Goal: Task Accomplishment & Management: Complete application form

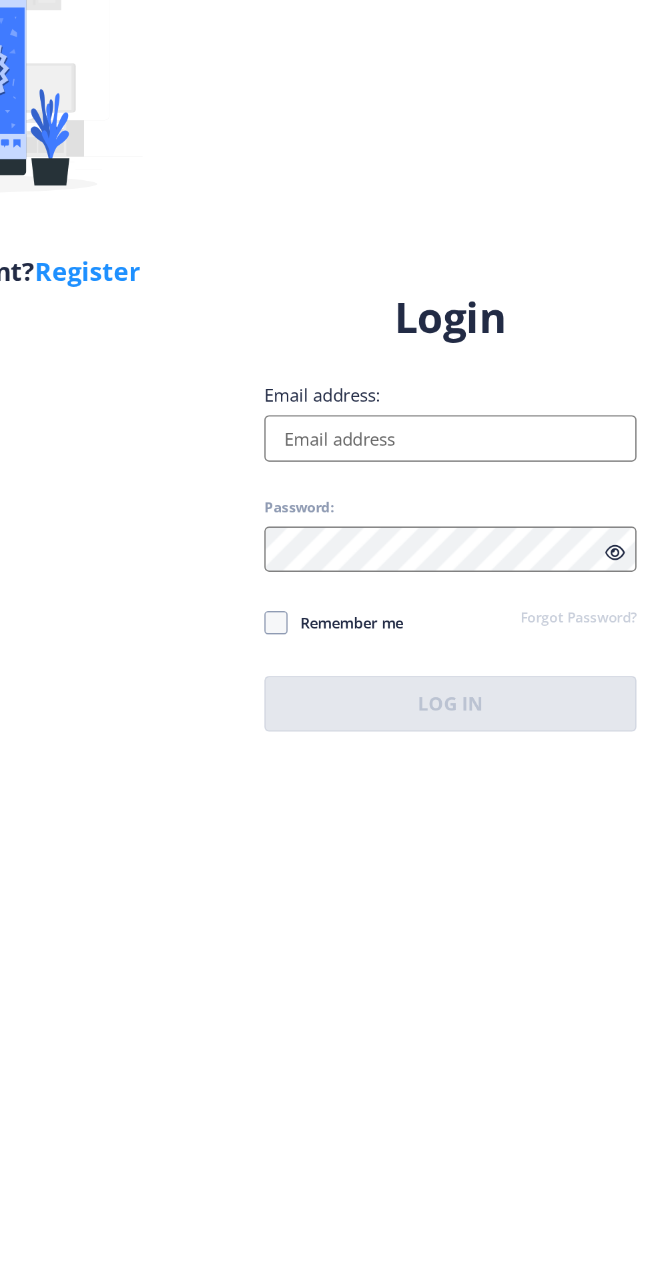
scroll to position [1, 0]
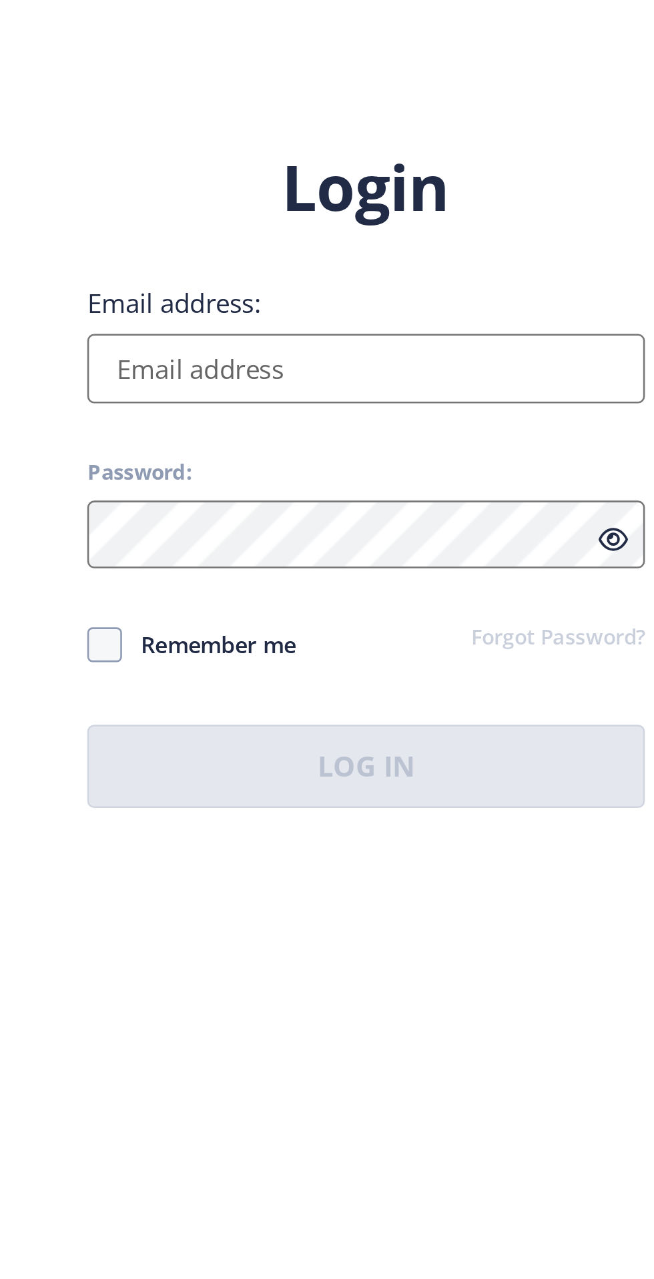
click at [490, 600] on input "Email address:" at bounding box center [474, 587] width 214 height 27
type input "[EMAIL_ADDRESS][DOMAIN_NAME]"
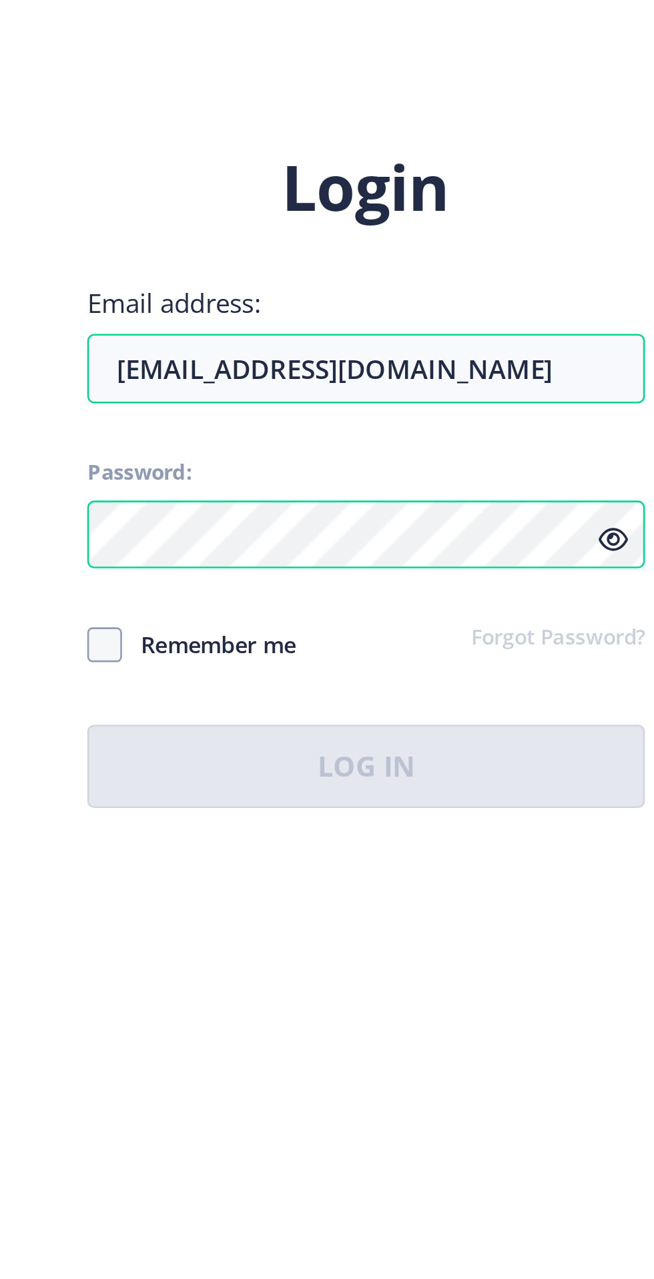
scroll to position [0, 0]
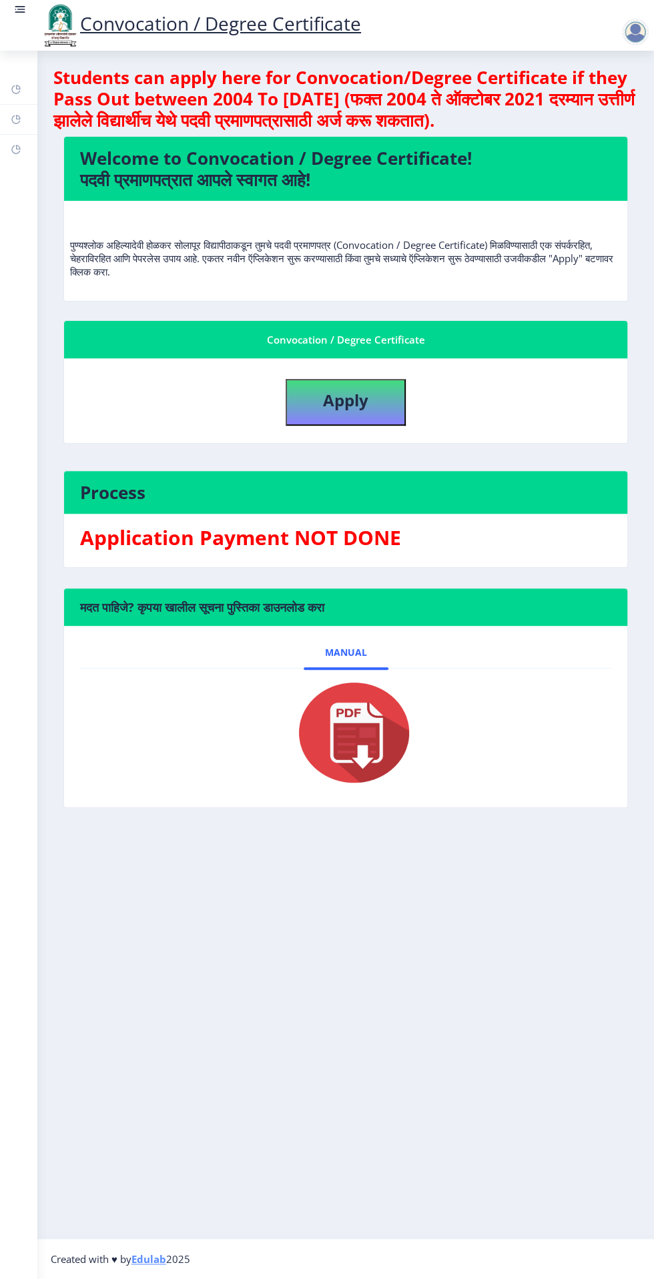
click at [550, 329] on nb-card-header "Convocation / Degree Certificate" at bounding box center [345, 339] width 563 height 37
click at [531, 342] on div "Convocation / Degree Certificate" at bounding box center [345, 339] width 531 height 16
click at [384, 410] on button "Apply" at bounding box center [345, 402] width 120 height 47
select select
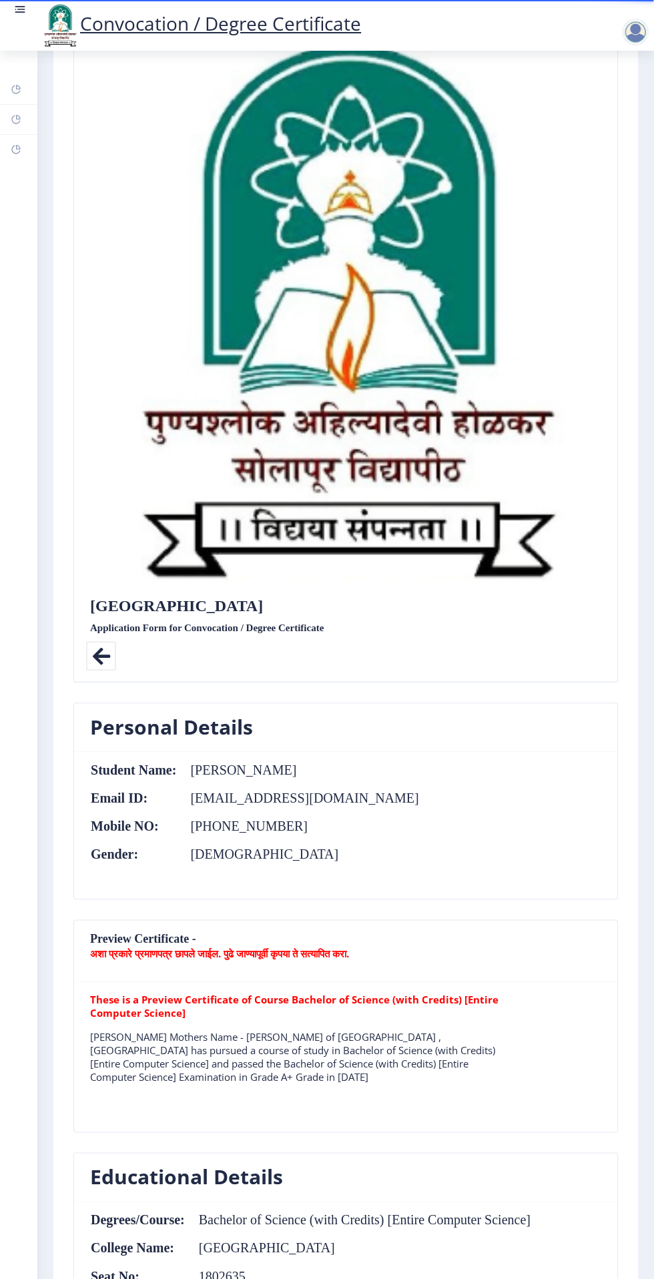
scroll to position [118, 0]
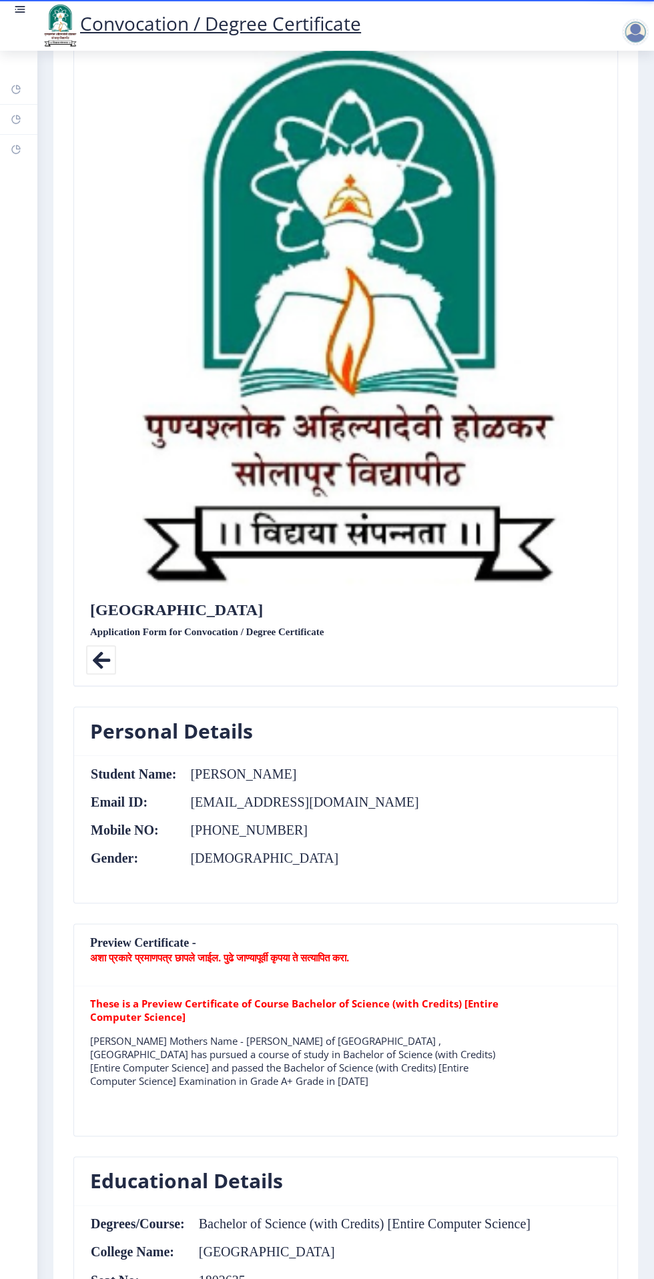
click at [101, 652] on icon at bounding box center [101, 660] width 30 height 30
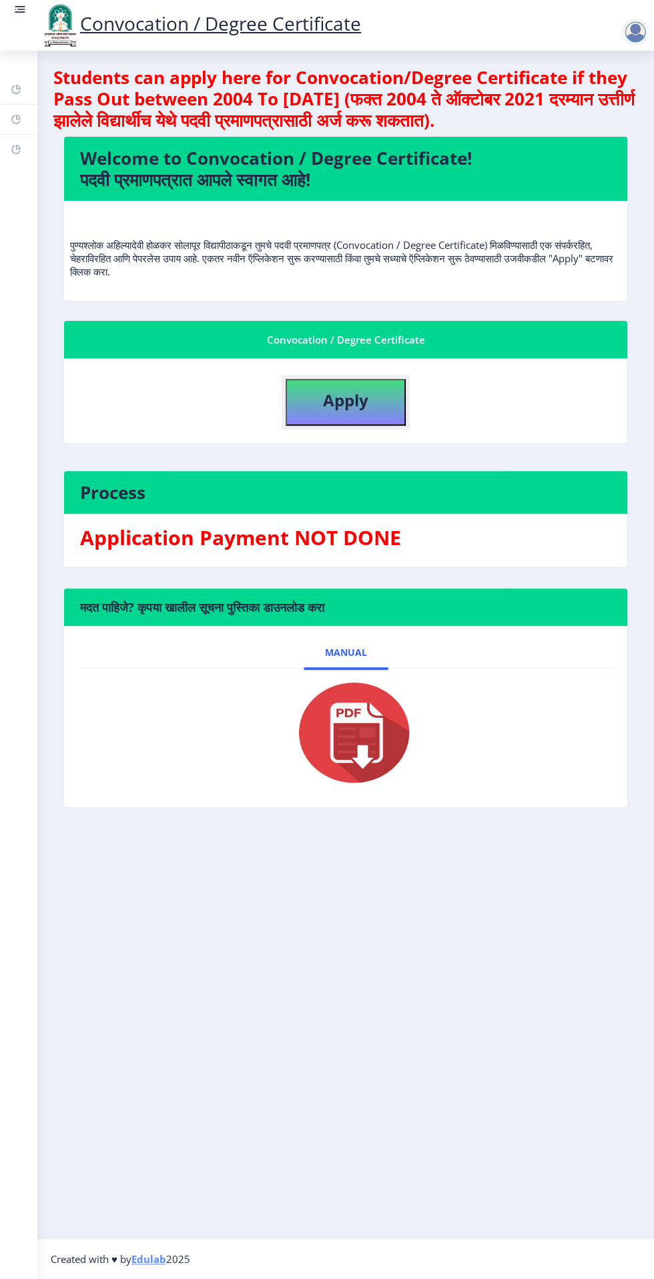
click at [381, 406] on button "Apply" at bounding box center [345, 402] width 120 height 47
select select
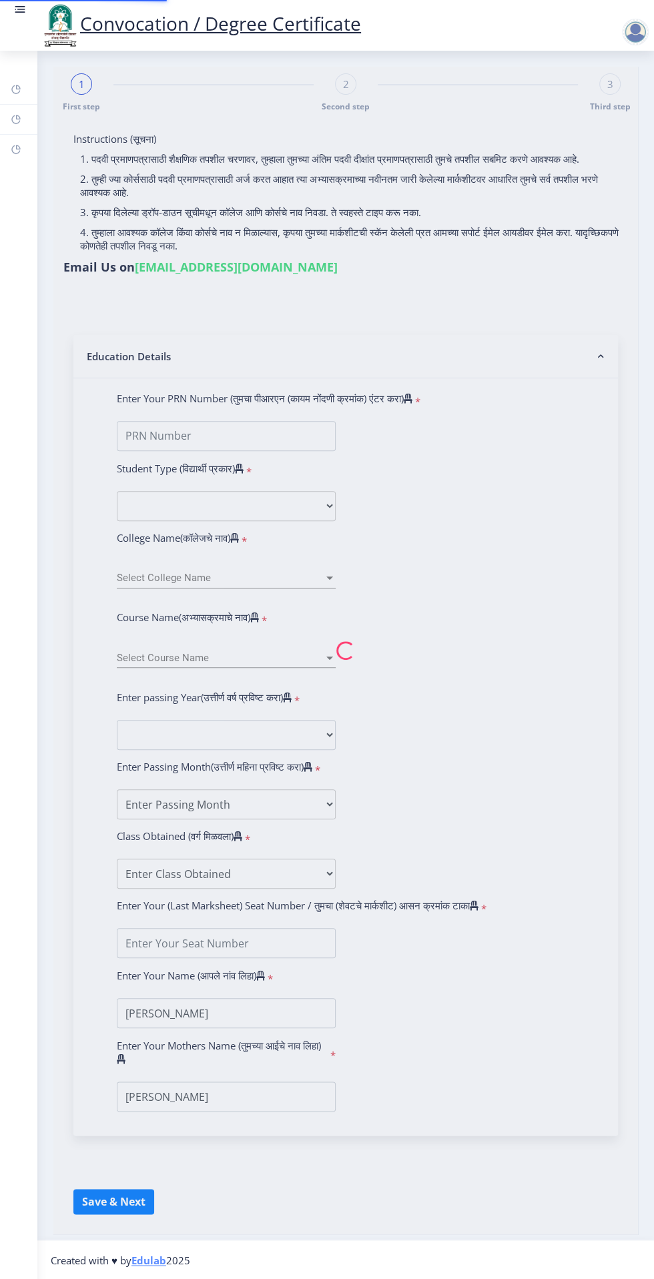
type input "2018032500026357"
select select "Regular"
select select "2021"
select select "March"
select select "Grade A+"
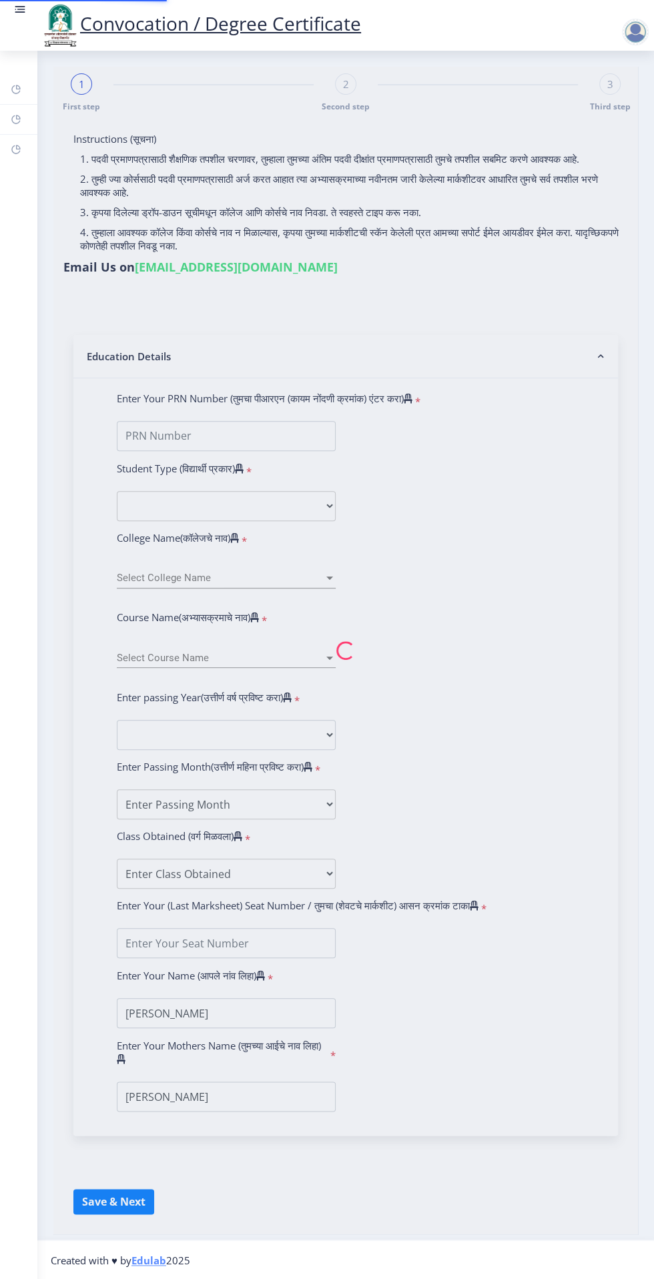
type input "1802635"
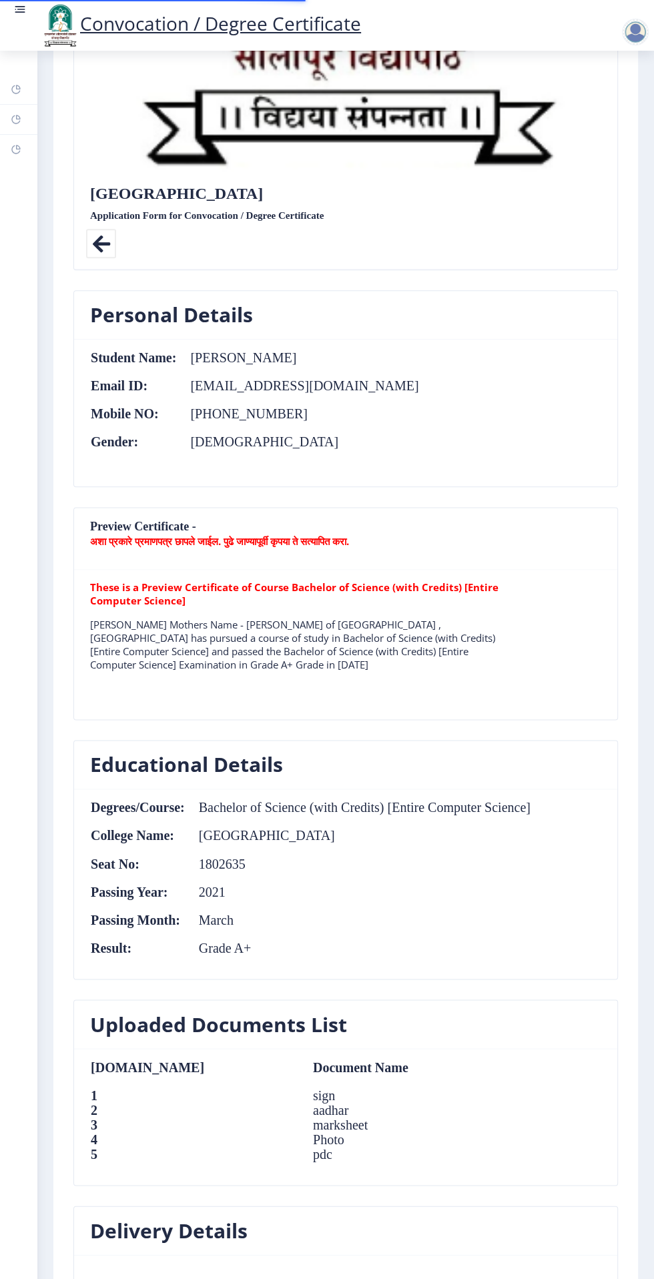
scroll to position [990, 0]
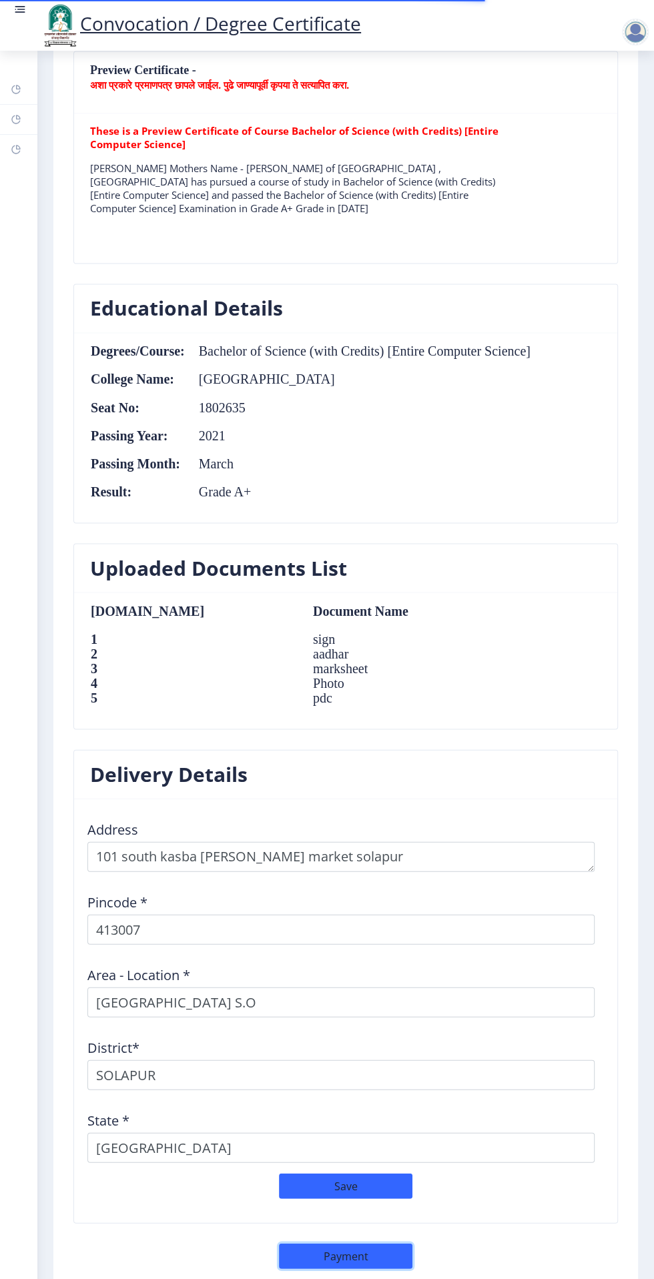
click at [372, 1261] on button "Payment" at bounding box center [345, 1255] width 133 height 25
select select "sealed"
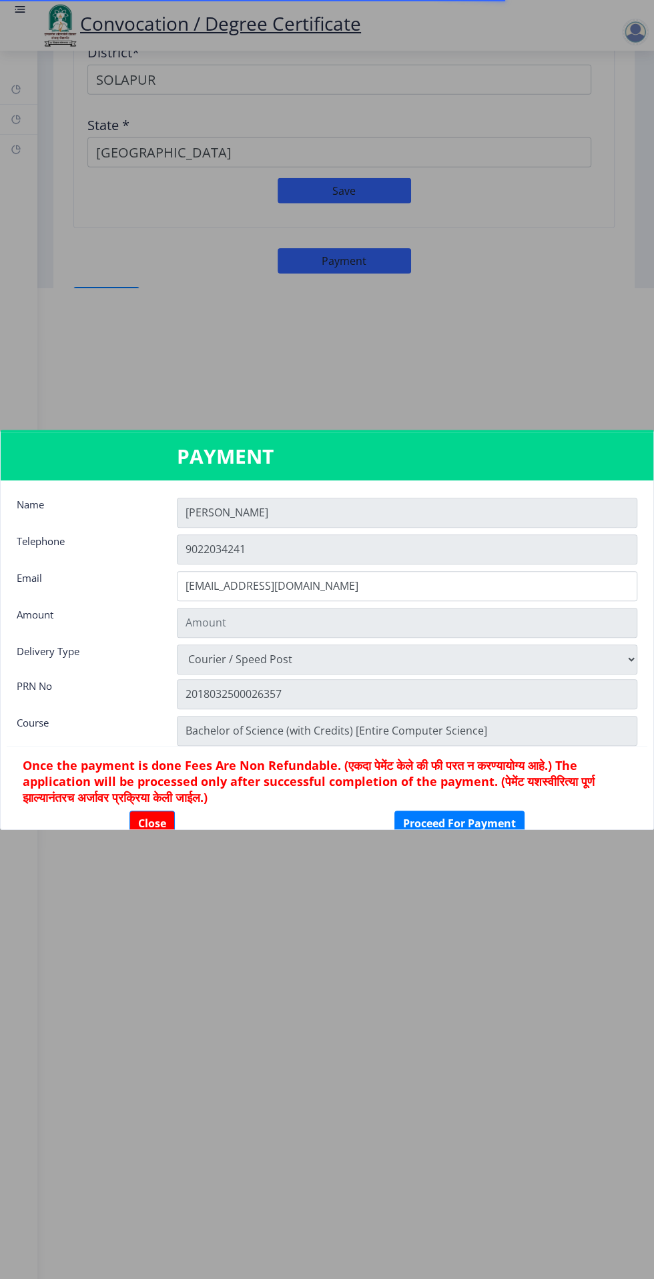
scroll to position [980, 0]
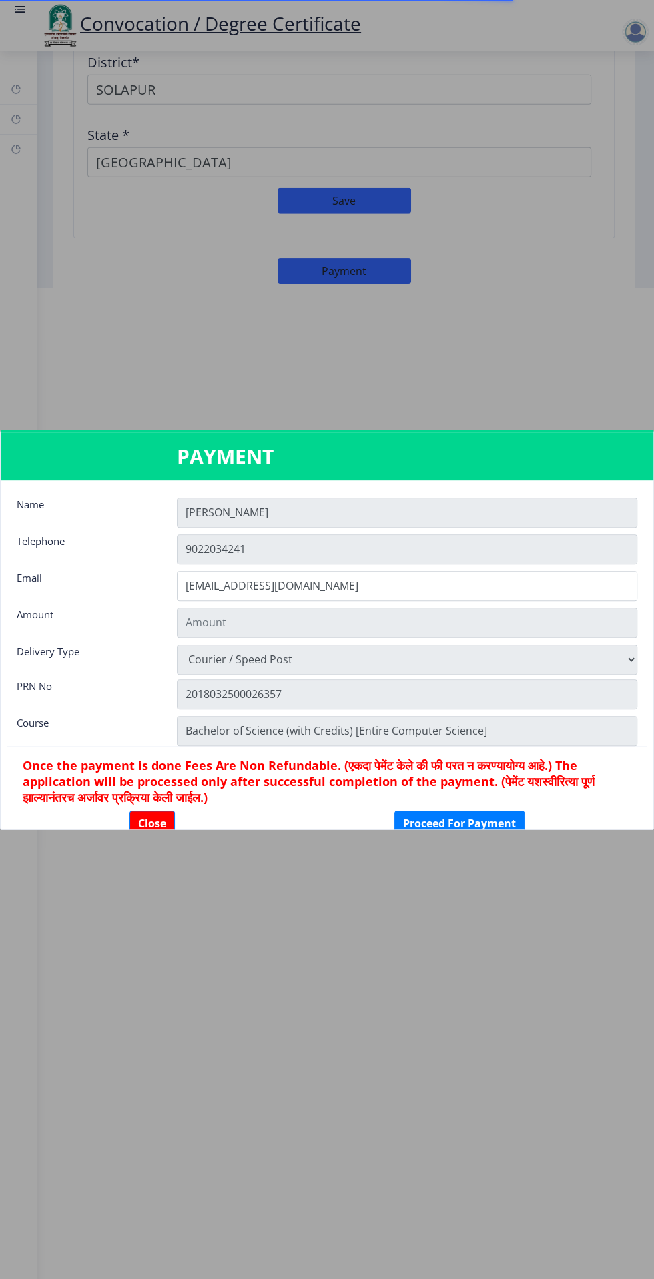
type input "2885"
click at [456, 1028] on div at bounding box center [327, 639] width 654 height 1279
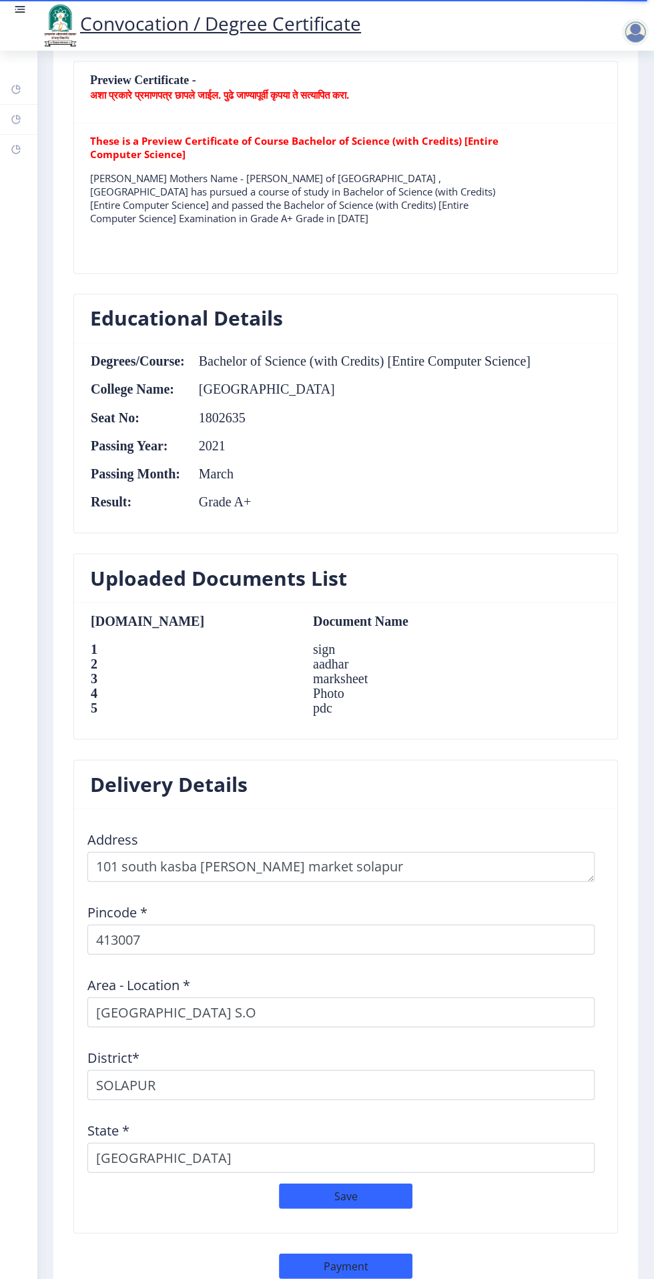
click at [123, 1278] on button "Previous ‍" at bounding box center [106, 1303] width 66 height 25
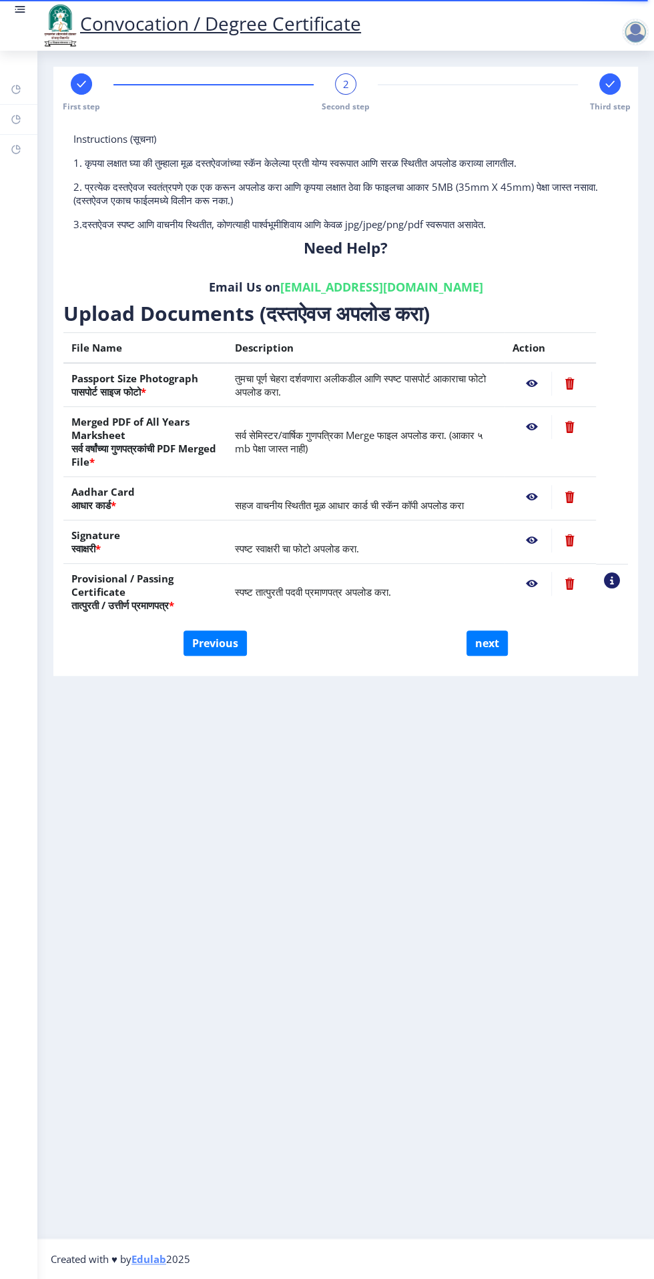
scroll to position [0, 0]
click at [219, 635] on button "Previous" at bounding box center [214, 642] width 63 height 25
select select "Regular"
select select "Computer Science"
select select "2021"
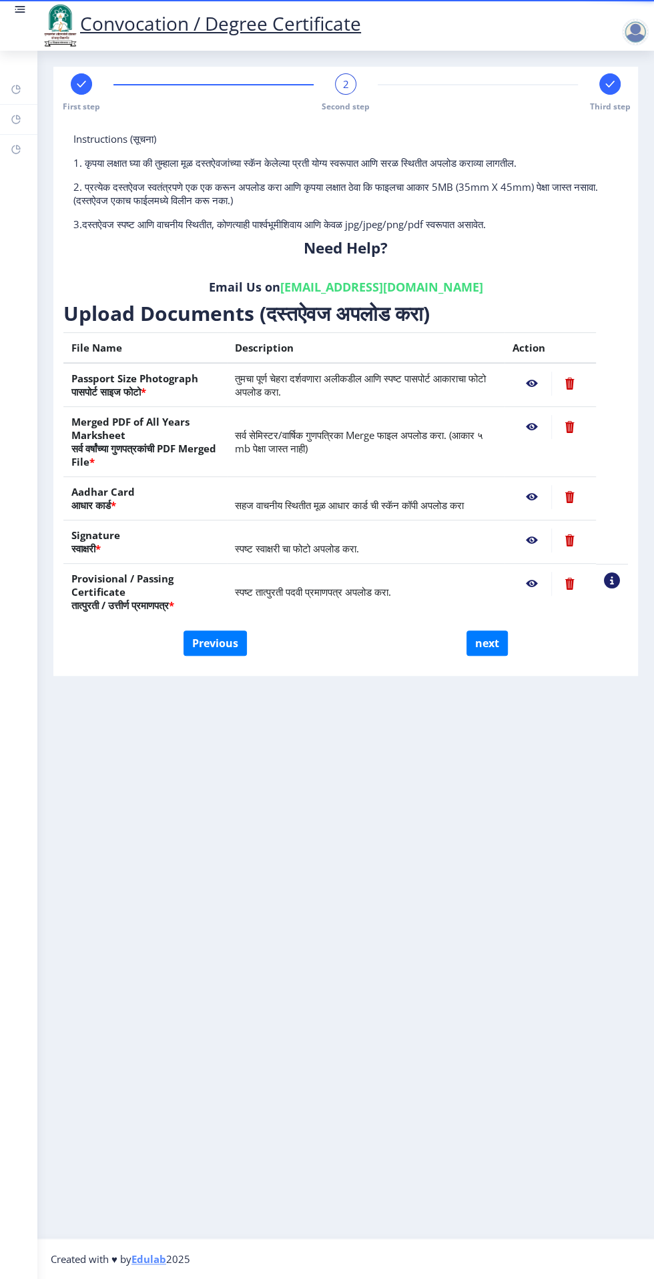
select select "March"
select select "Grade A+"
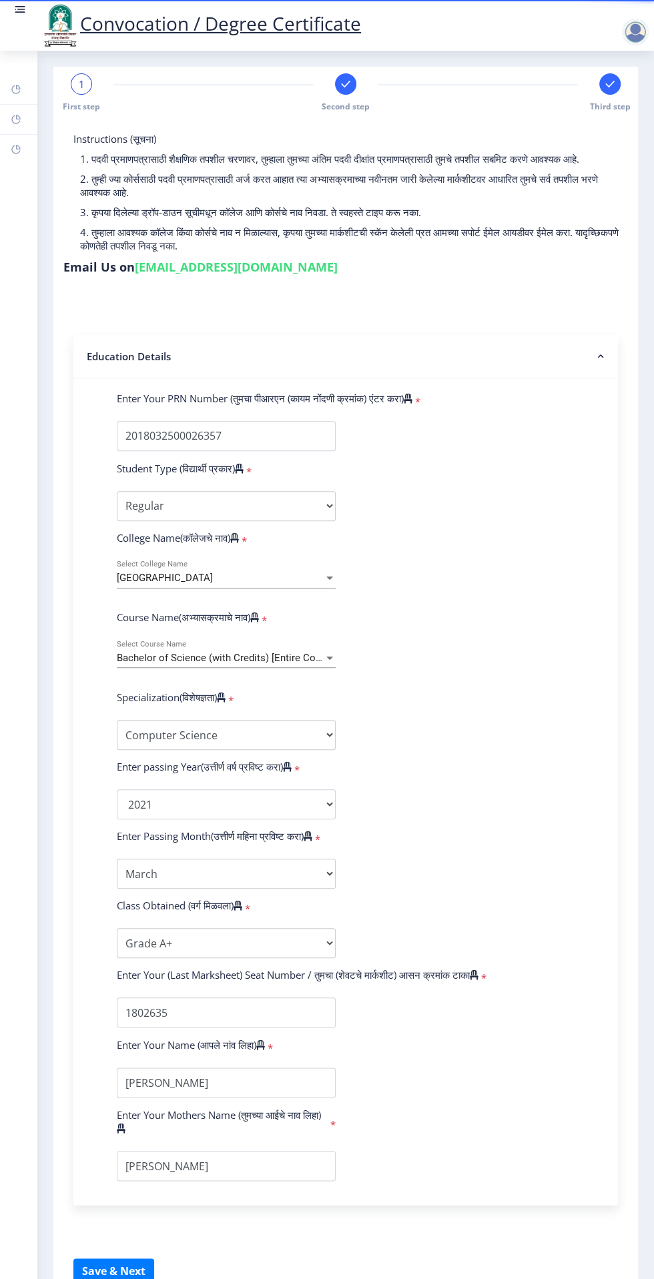
click at [340, 106] on span "Second step" at bounding box center [345, 106] width 48 height 11
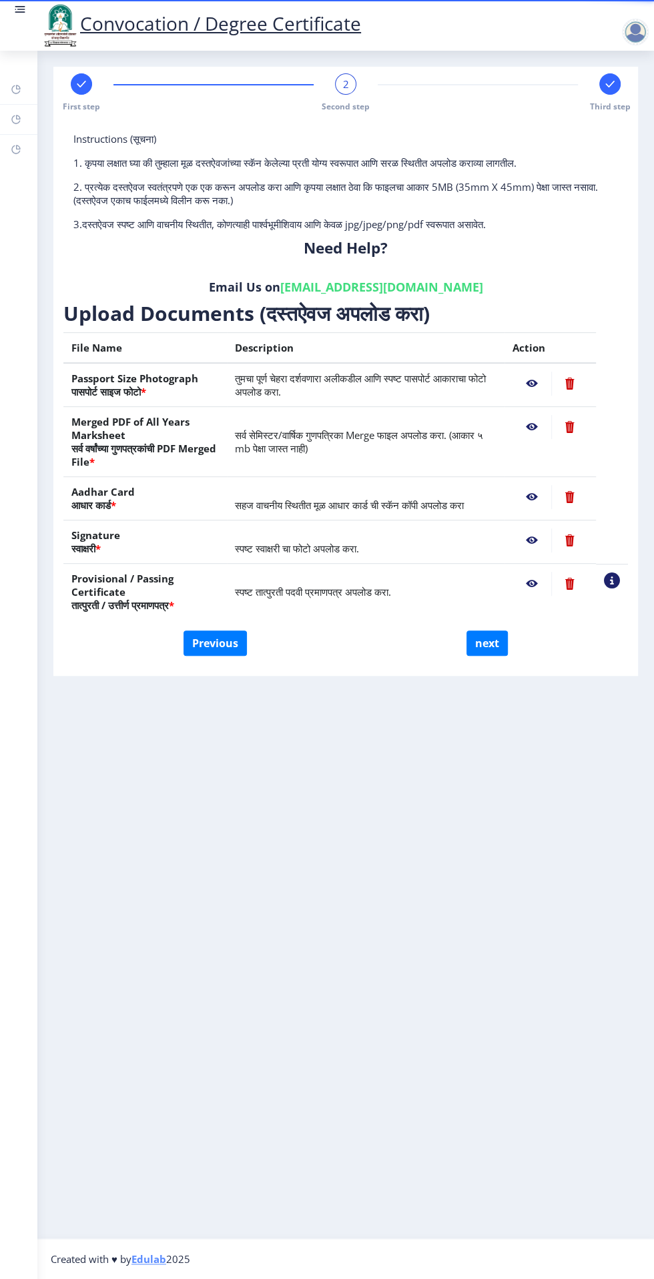
click at [629, 79] on div "First step 2 Second step Third step" at bounding box center [345, 92] width 571 height 39
click at [606, 78] on rect at bounding box center [609, 83] width 13 height 13
